Goal: Task Accomplishment & Management: Use online tool/utility

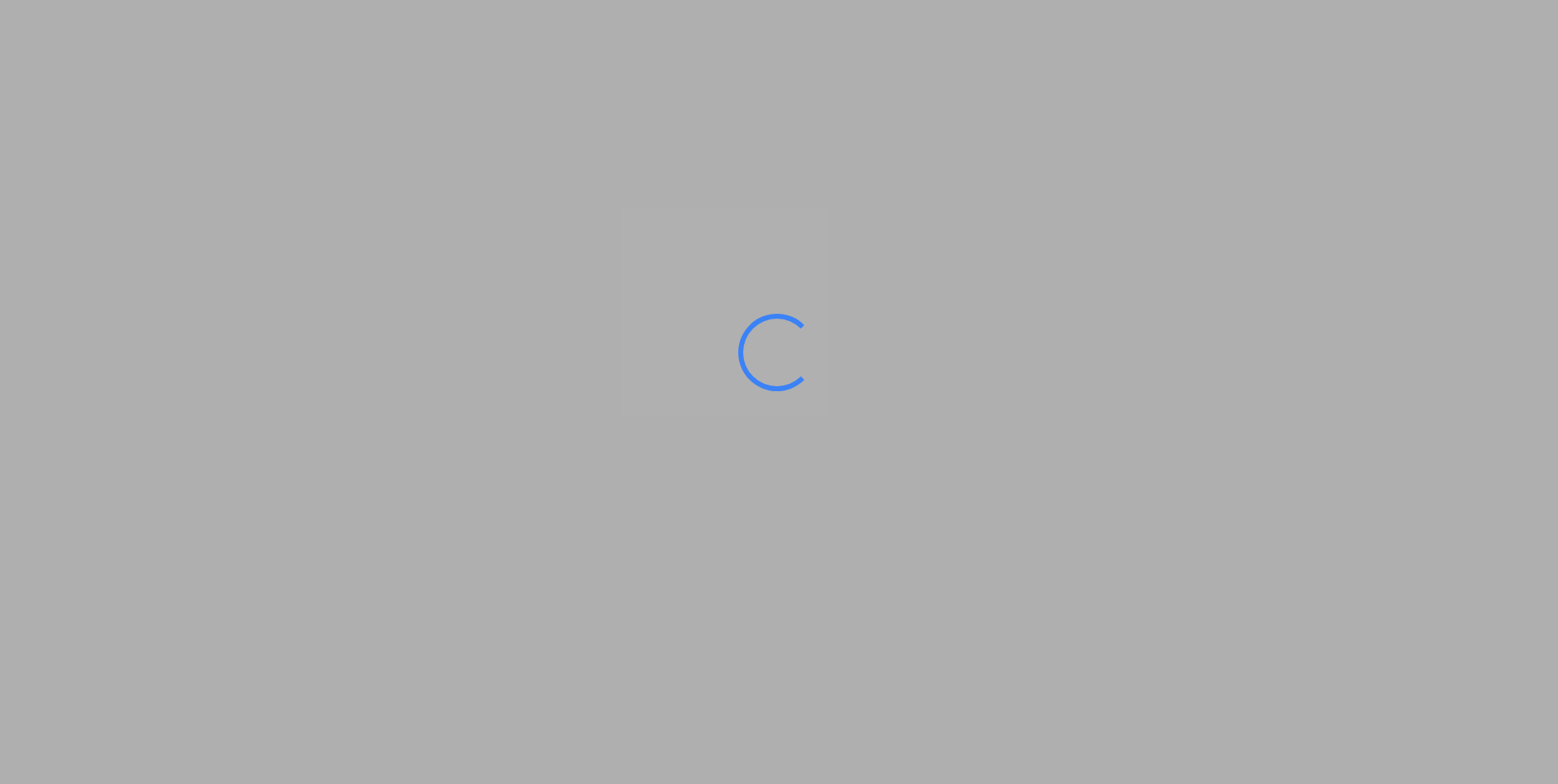
click at [745, 126] on ms-splash-screen at bounding box center [779, 392] width 1558 height 784
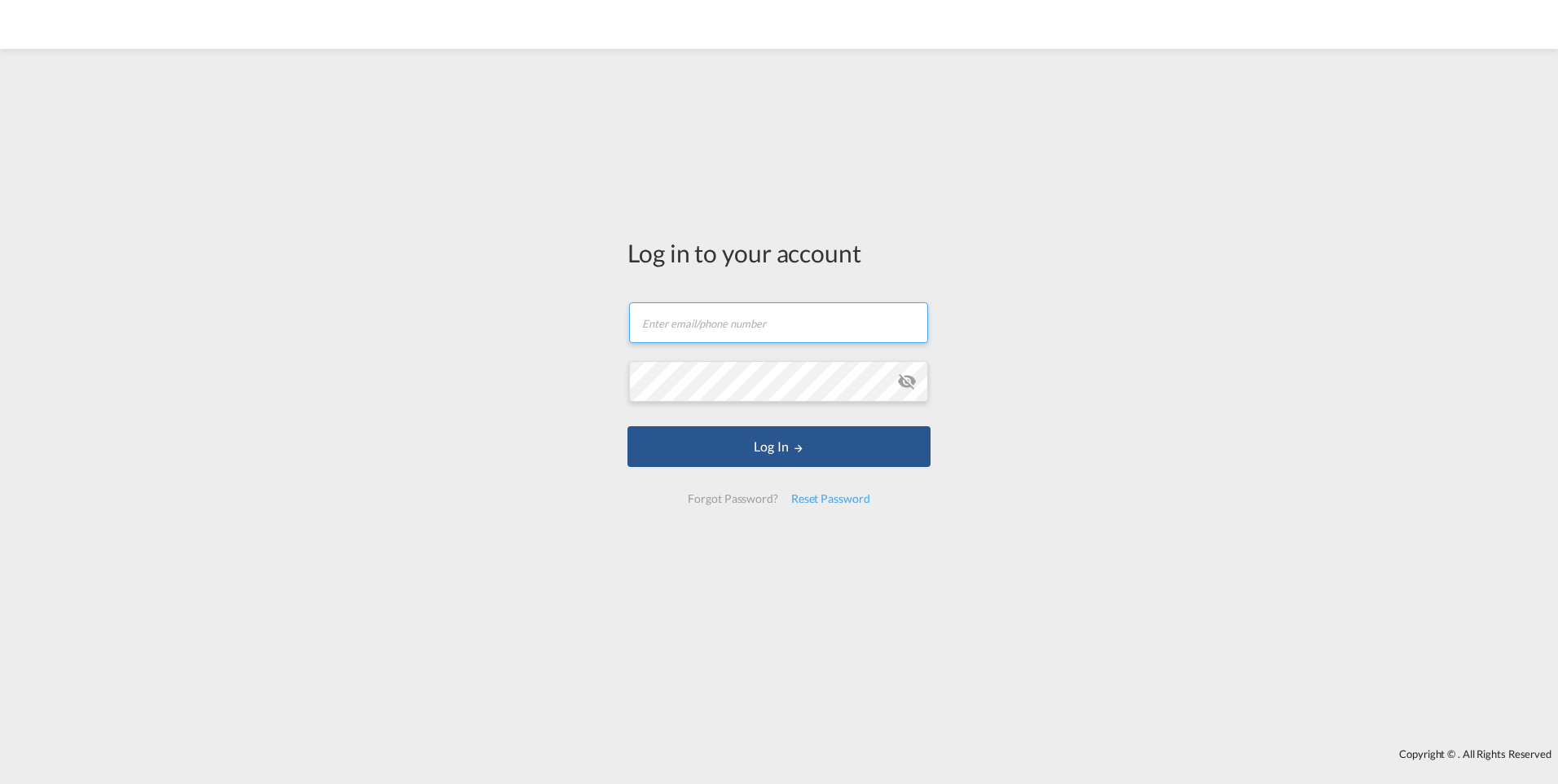
type input "[PERSON_NAME][EMAIL_ADDRESS][PERSON_NAME][DOMAIN_NAME]"
click at [761, 318] on input "[PERSON_NAME][EMAIL_ADDRESS][PERSON_NAME][DOMAIN_NAME]" at bounding box center [778, 323] width 299 height 41
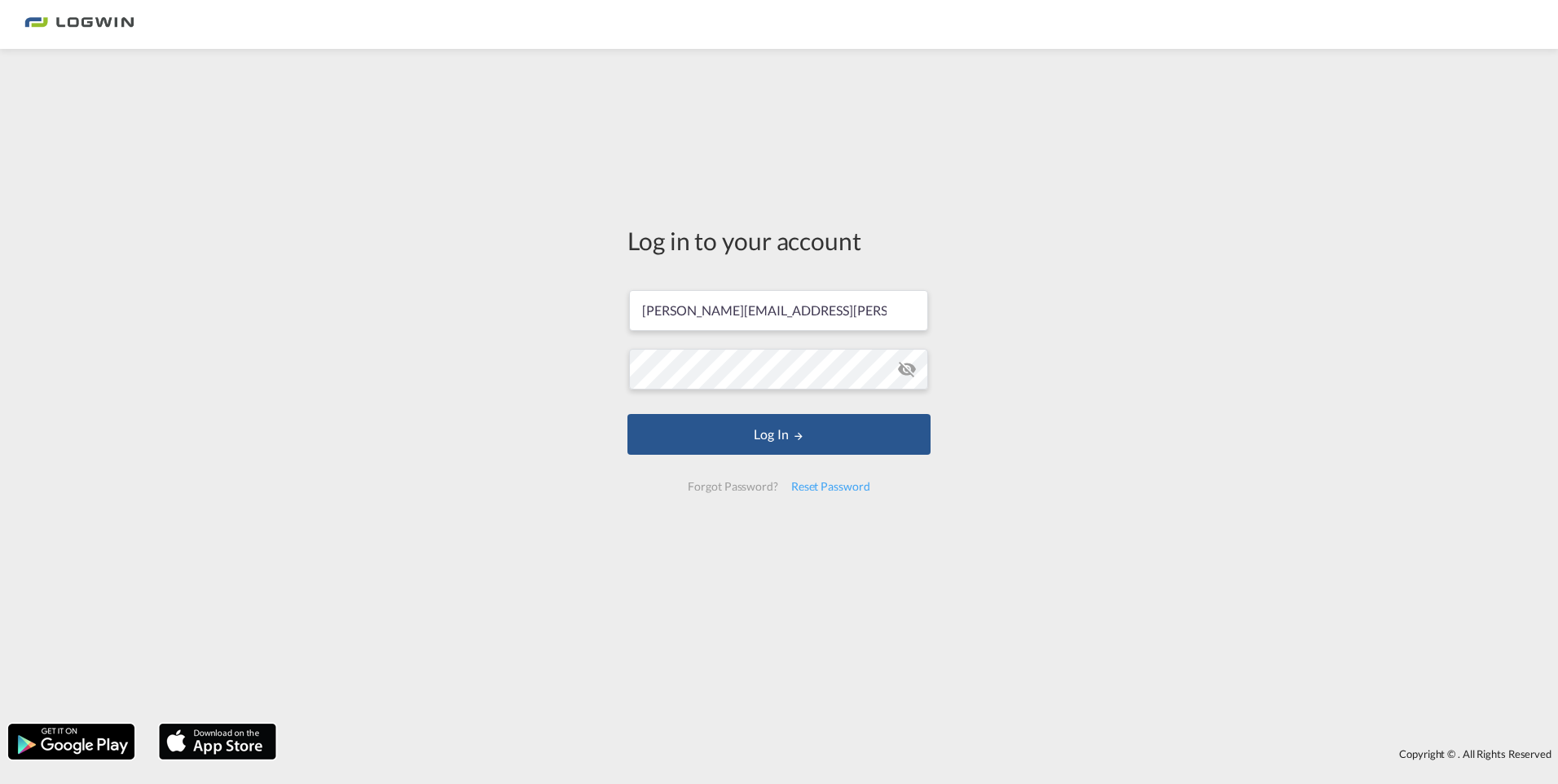
click at [1038, 177] on div "Log in to your account [PERSON_NAME][EMAIL_ADDRESS][PERSON_NAME][DOMAIN_NAME] L…" at bounding box center [779, 386] width 1558 height 658
click at [782, 428] on button "Log In" at bounding box center [778, 434] width 303 height 41
